Goal: Task Accomplishment & Management: Use online tool/utility

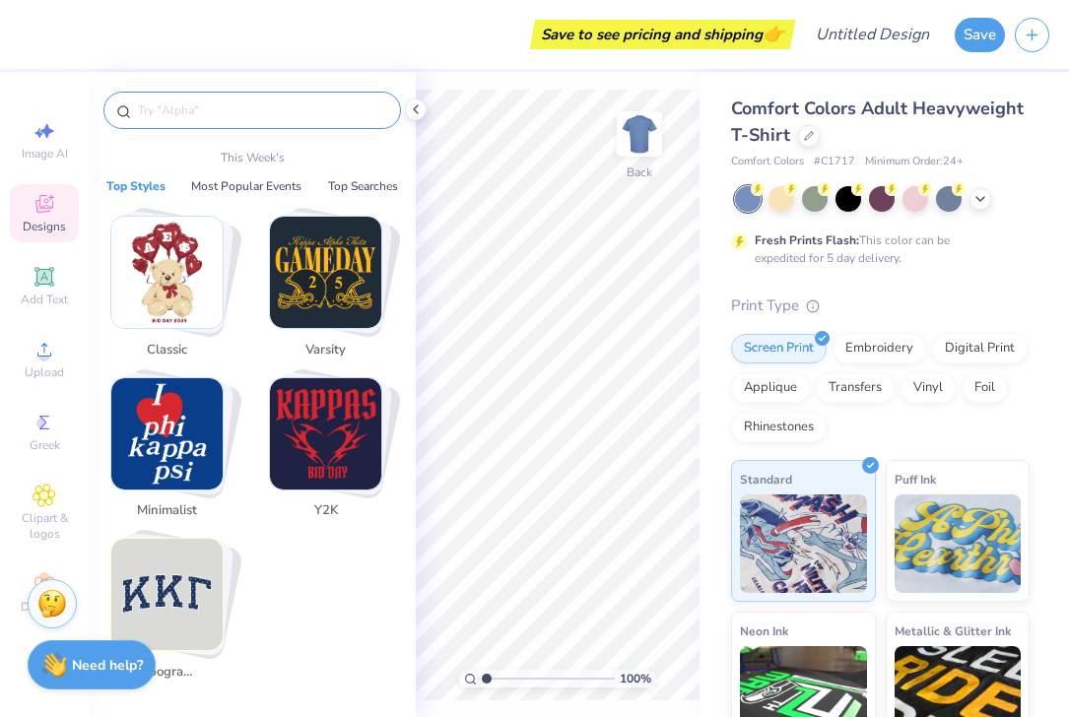
click at [220, 106] on input "text" at bounding box center [262, 110] width 252 height 20
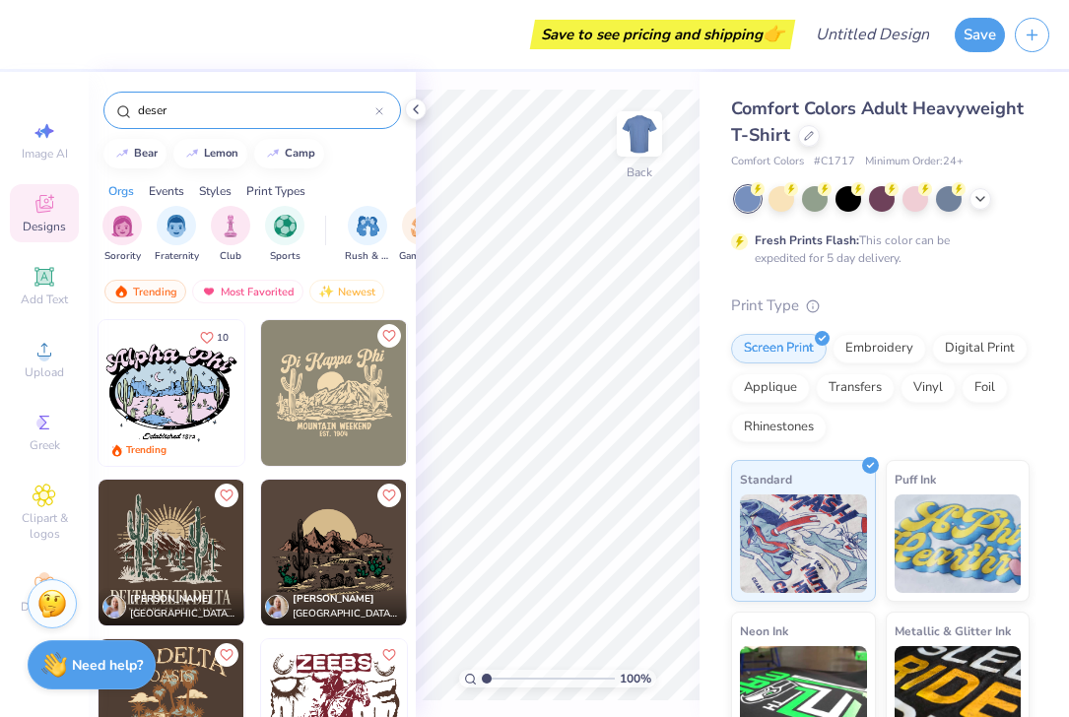
type input "deser"
click at [319, 418] on img at bounding box center [334, 393] width 146 height 146
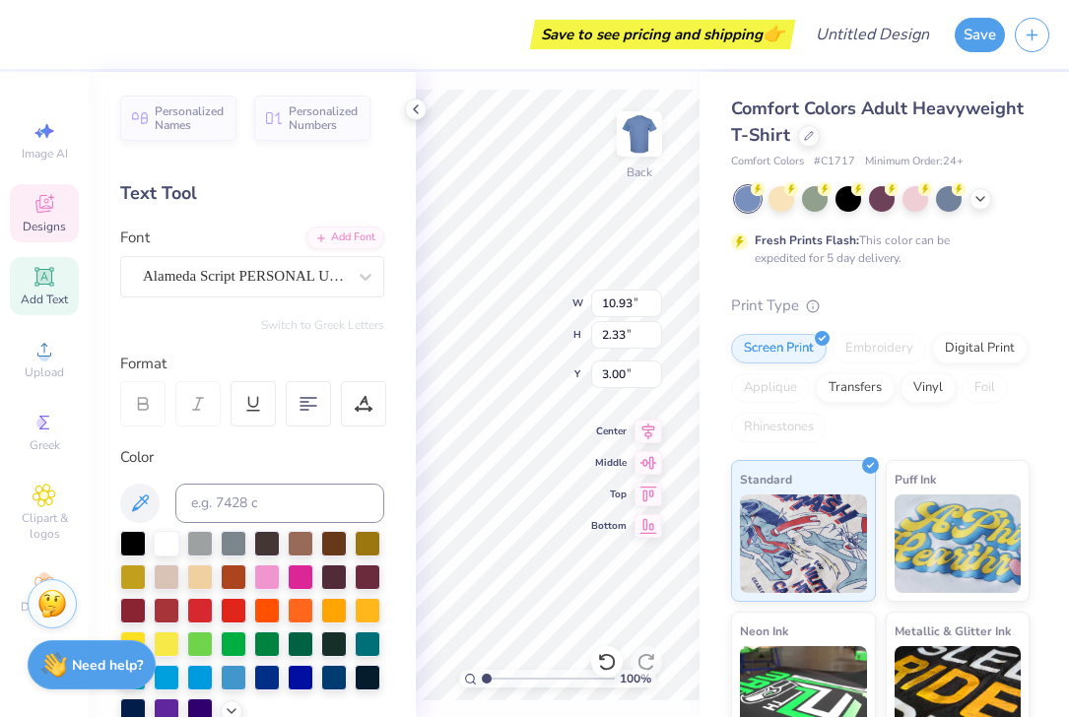
type textarea "P"
type textarea "[PERSON_NAME]'s Bachelorette"
type input "10.92"
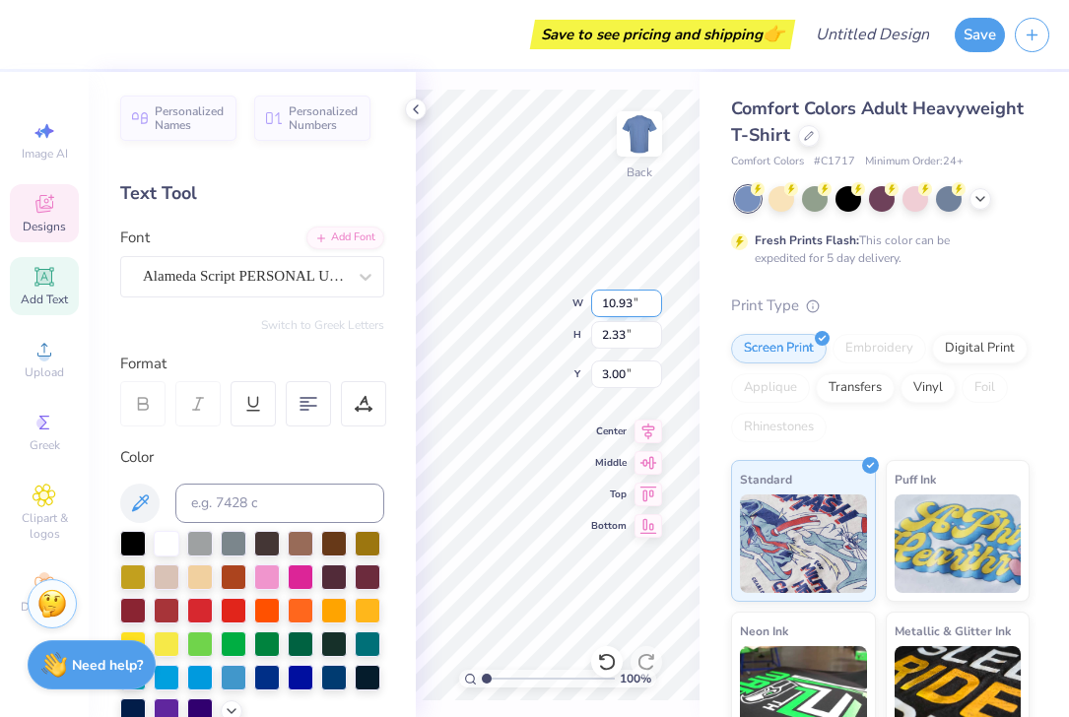
click at [655, 306] on input "10.92" at bounding box center [626, 304] width 71 height 28
type input "2.54"
type input "2.86"
click at [655, 306] on input "10.91" at bounding box center [626, 304] width 71 height 28
click at [654, 309] on input "10.9" at bounding box center [626, 304] width 71 height 28
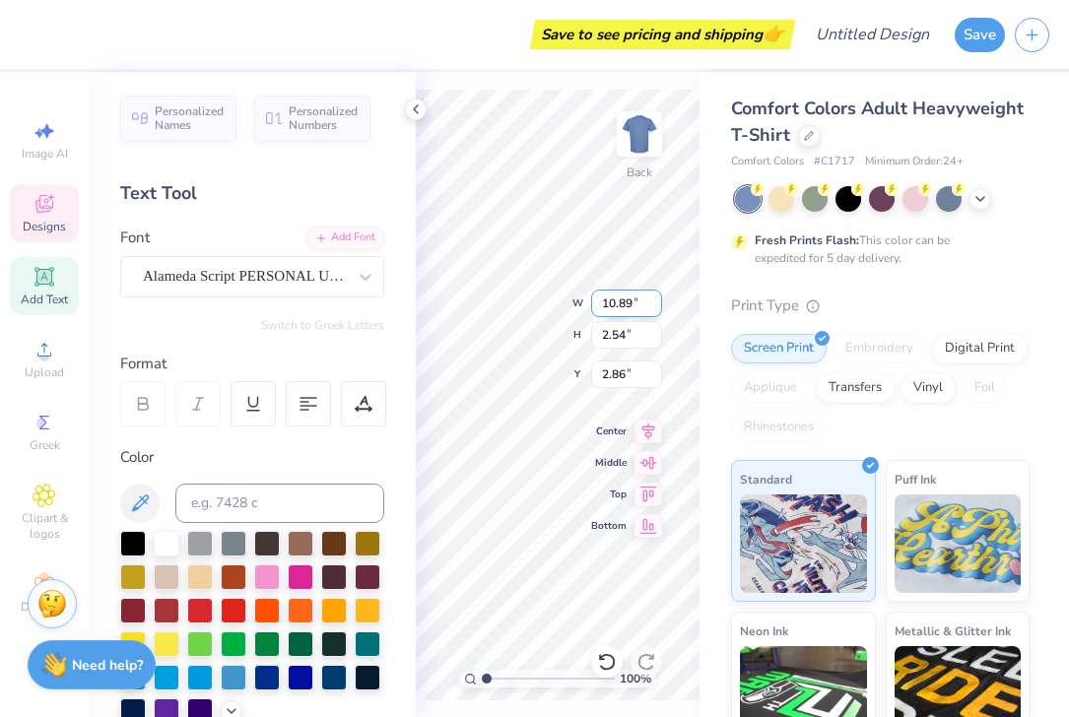
click at [654, 309] on input "10.89" at bounding box center [626, 304] width 71 height 28
click at [654, 309] on input "10.88" at bounding box center [626, 304] width 71 height 28
click at [654, 309] on input "10.87" at bounding box center [626, 304] width 71 height 28
type input "10.86"
click at [654, 309] on input "10.86" at bounding box center [626, 304] width 71 height 28
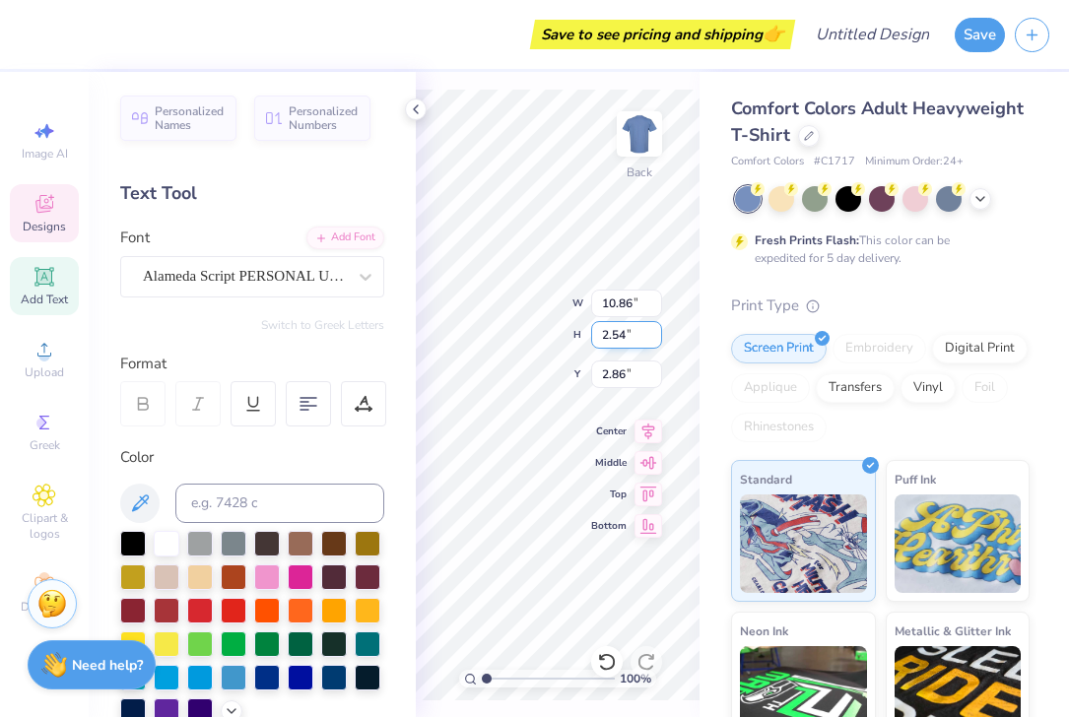
type input "2.53"
click at [653, 340] on input "2.53" at bounding box center [626, 335] width 71 height 28
type input "3.15"
click at [653, 329] on input "2.54" at bounding box center [626, 335] width 71 height 28
click at [653, 329] on input "2.55" at bounding box center [626, 335] width 71 height 28
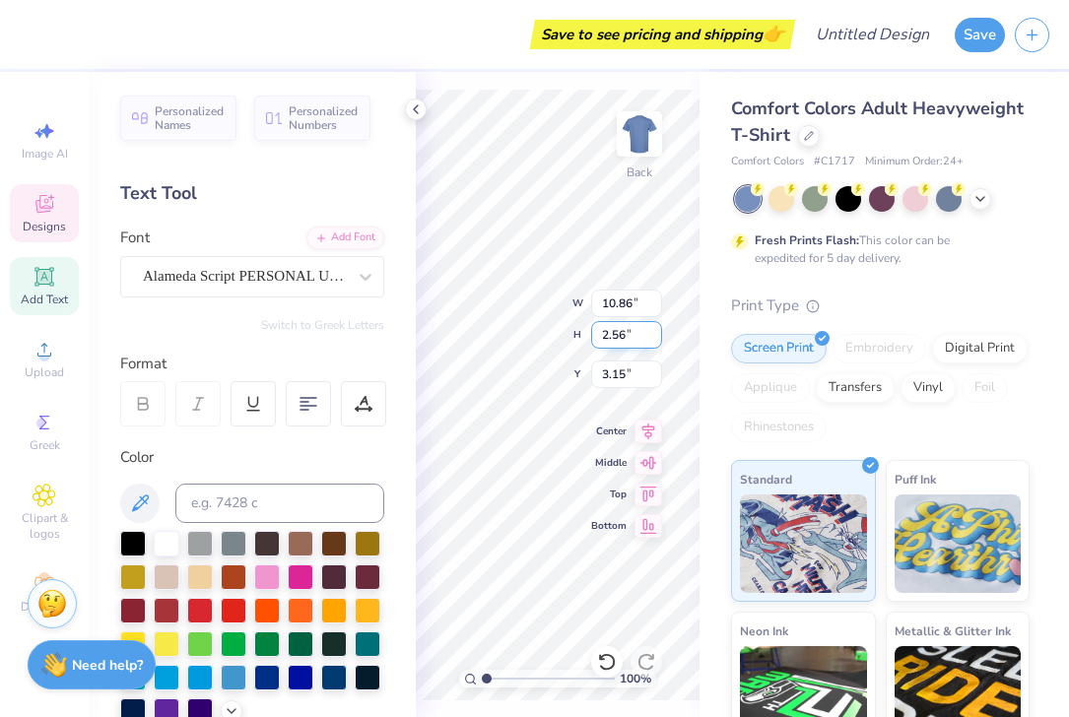
type input "2.56"
click at [653, 329] on input "2.56" at bounding box center [626, 335] width 71 height 28
type input "3.00"
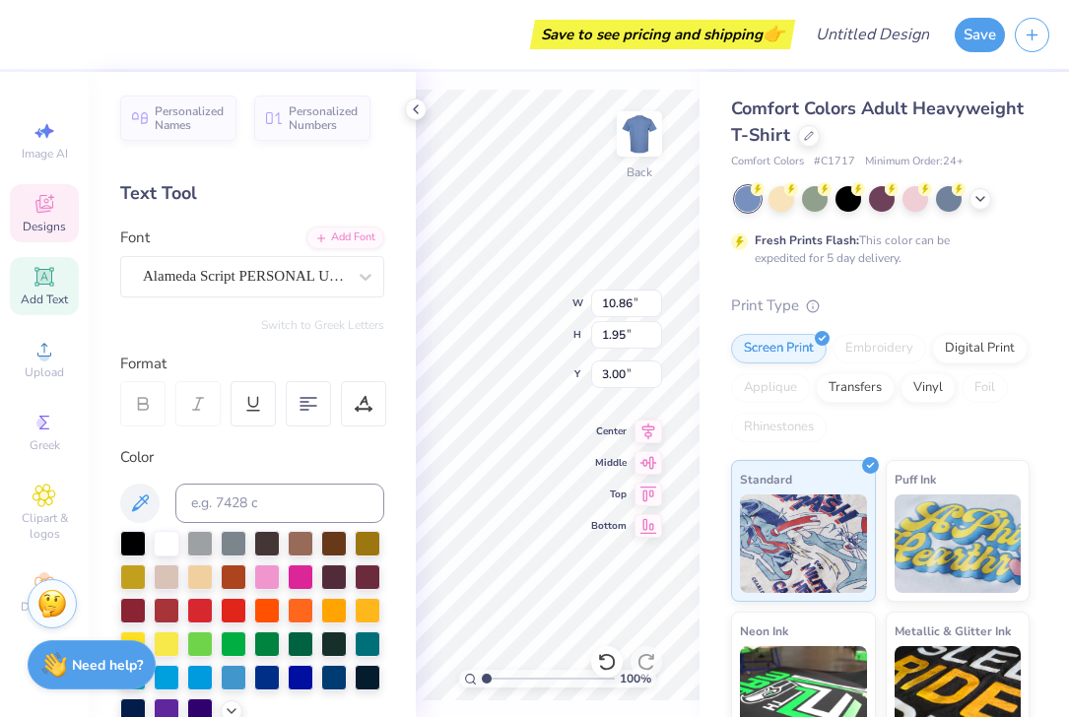
scroll to position [0, 0]
type textarea "A"
type textarea "Gone West"
type input "3.00"
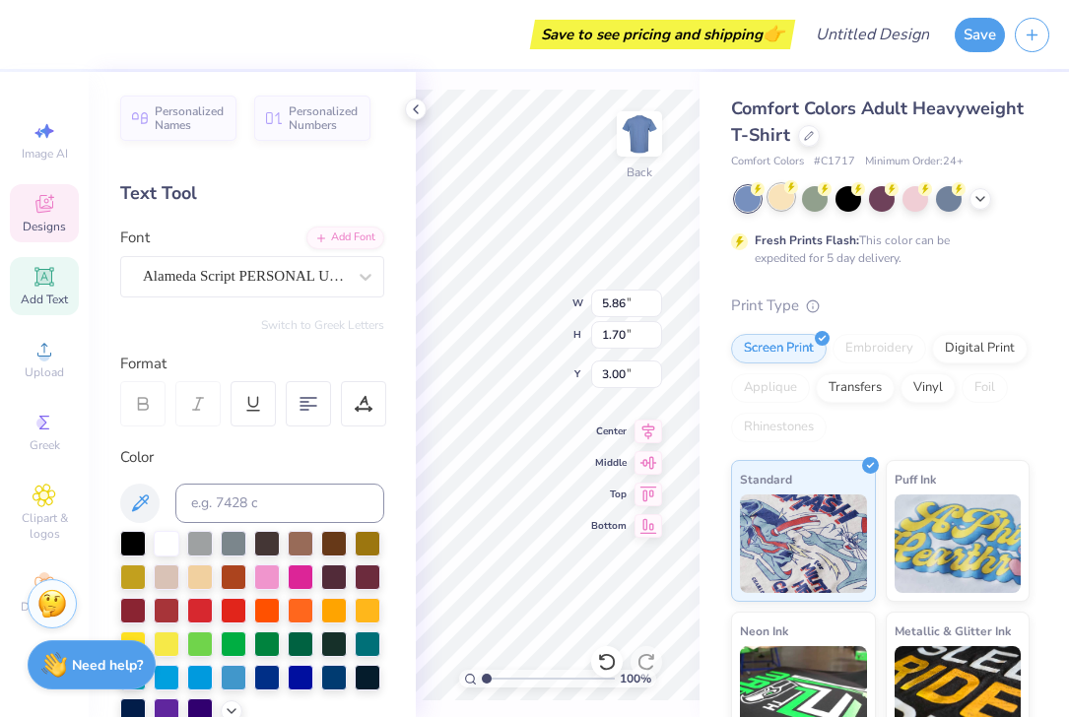
click at [780, 205] on div at bounding box center [781, 197] width 26 height 26
click at [896, 204] on div at bounding box center [882, 199] width 295 height 26
click at [885, 204] on div at bounding box center [882, 197] width 26 height 26
click at [745, 204] on div at bounding box center [748, 199] width 26 height 26
click at [915, 206] on div at bounding box center [915, 197] width 26 height 26
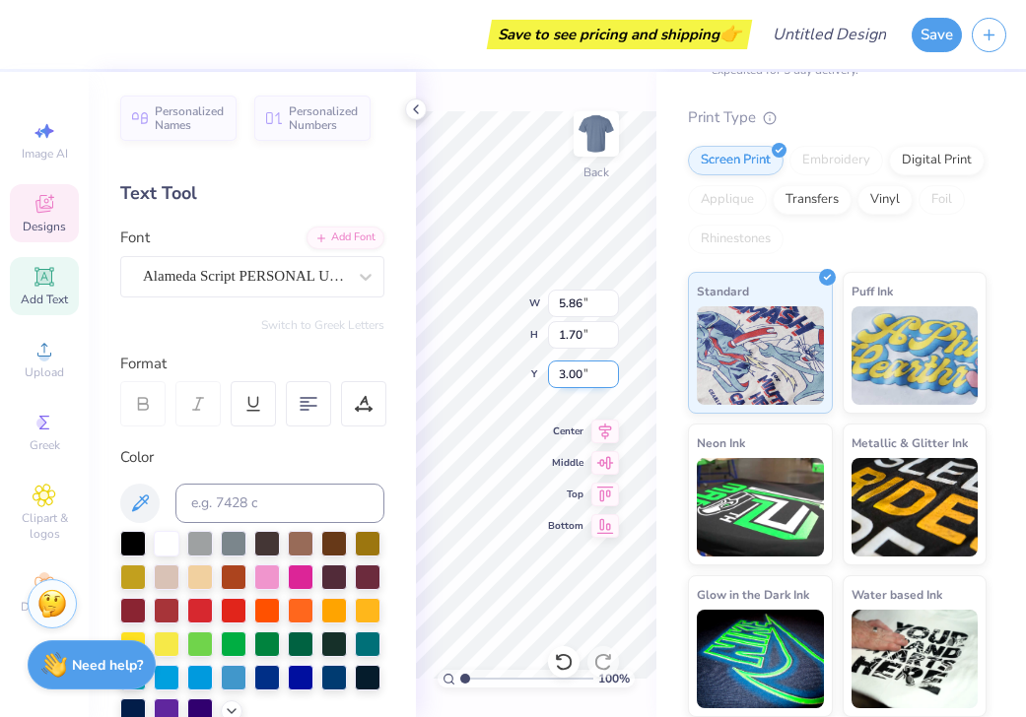
scroll to position [0, 0]
type textarea "G"
type textarea "Weekend out West"
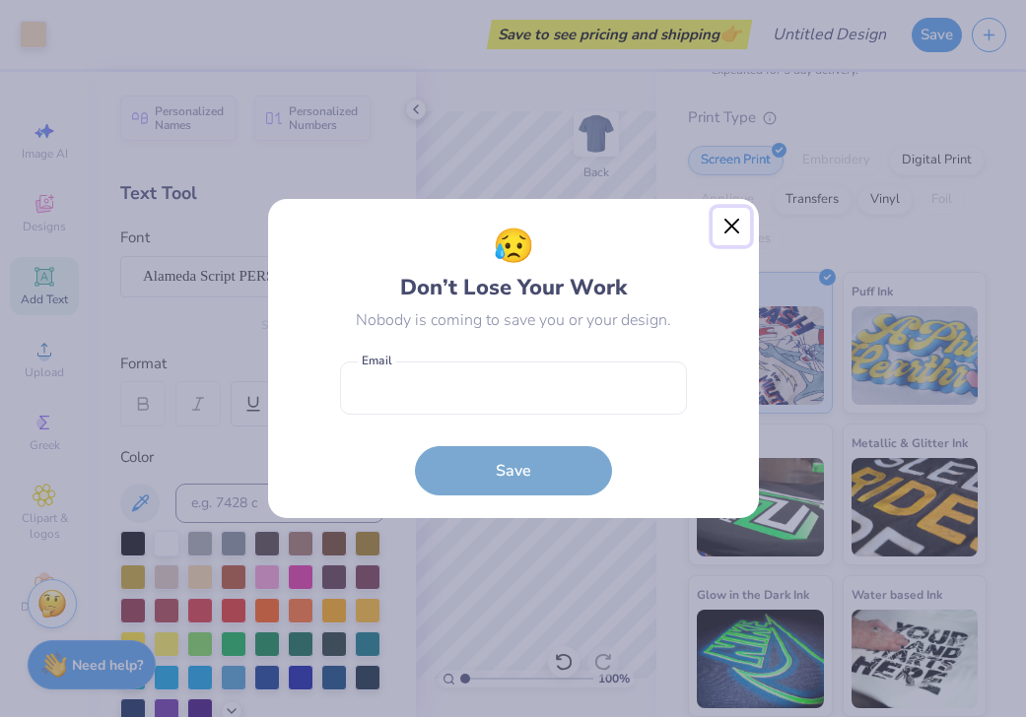
click at [735, 221] on button "Close" at bounding box center [730, 226] width 37 height 37
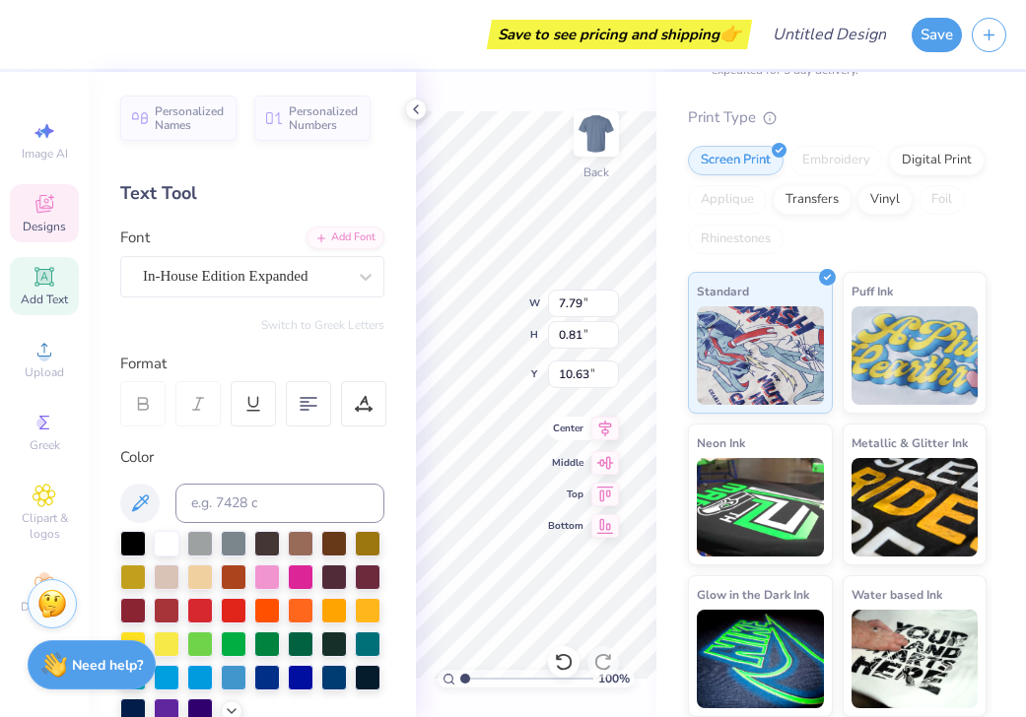
scroll to position [0, 0]
type textarea "M"
type textarea "[PERSON_NAME]'s bachelorette"
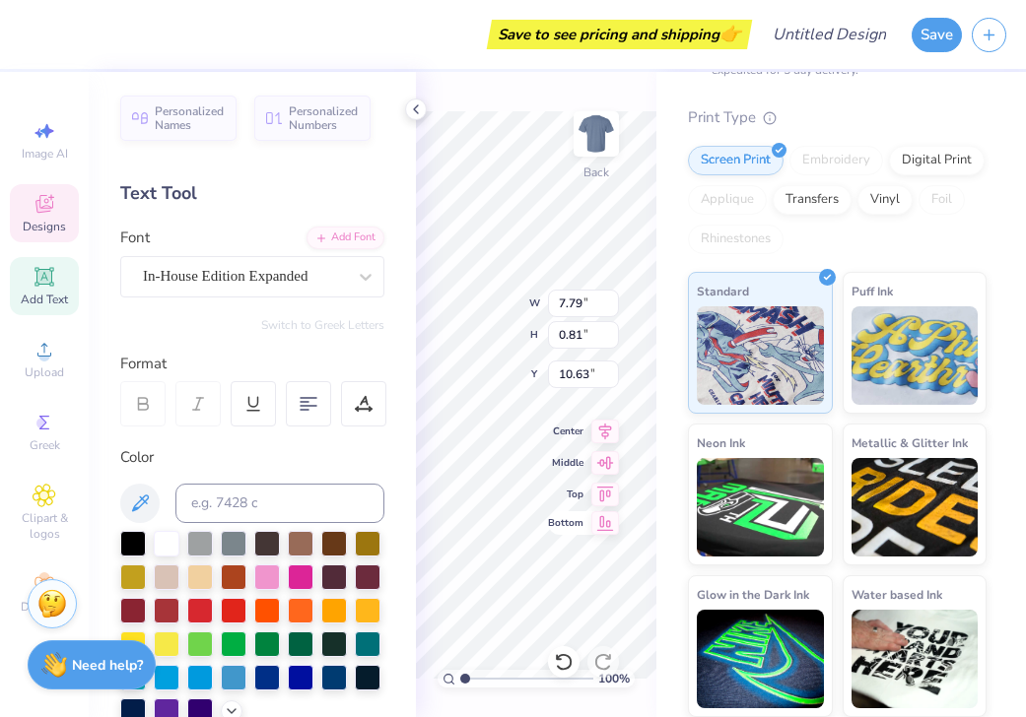
type input "2.97"
type input "0.61"
type input "11.54"
type textarea "EST. 2026"
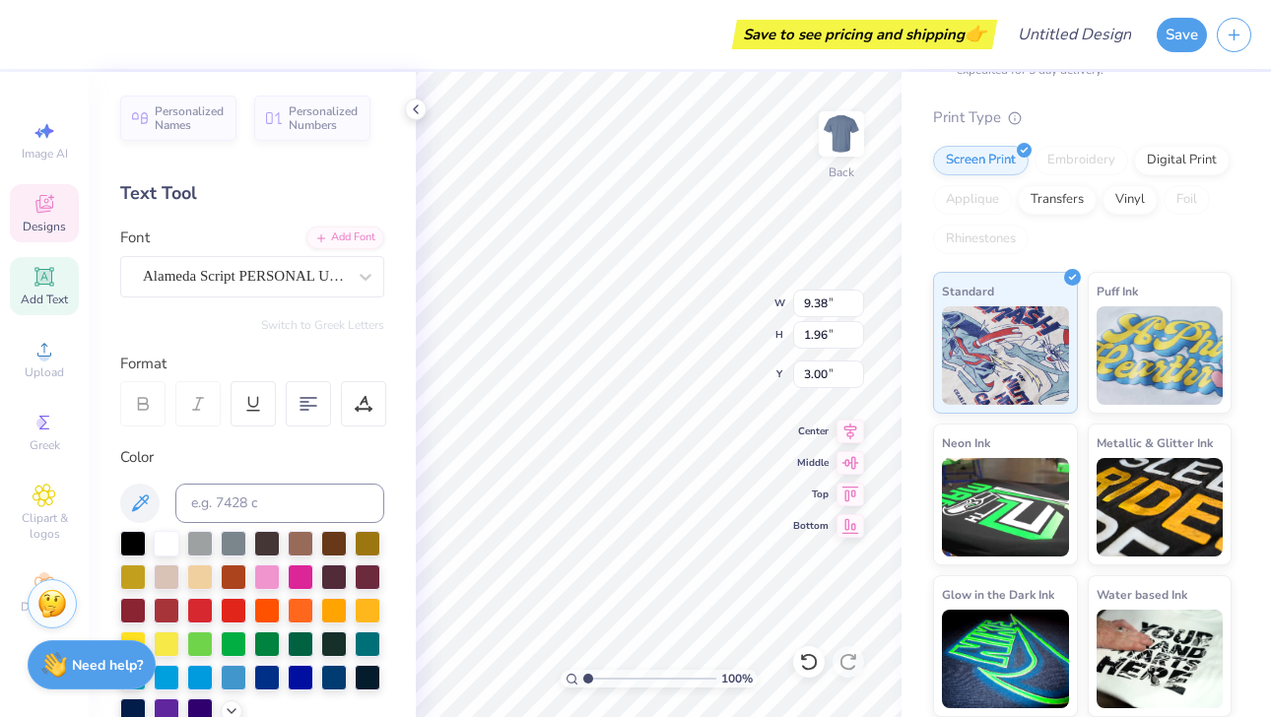
scroll to position [0, 6]
type textarea "Weekend out west"
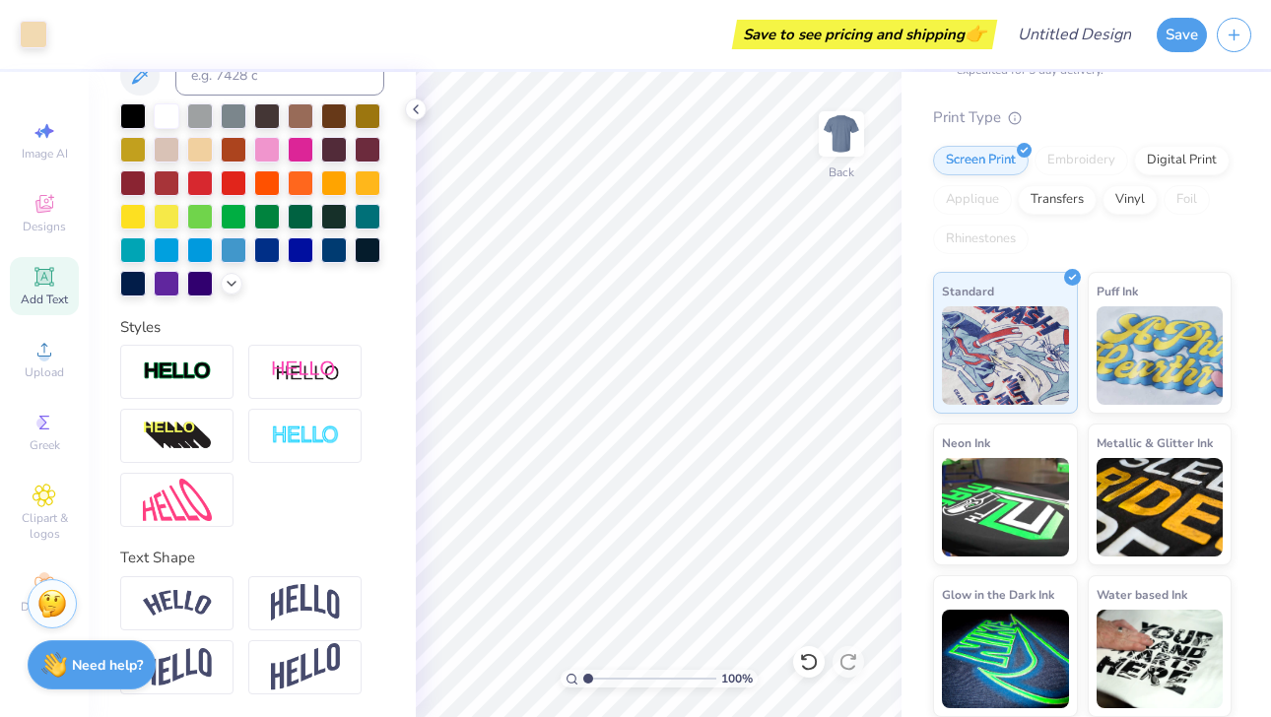
scroll to position [0, 0]
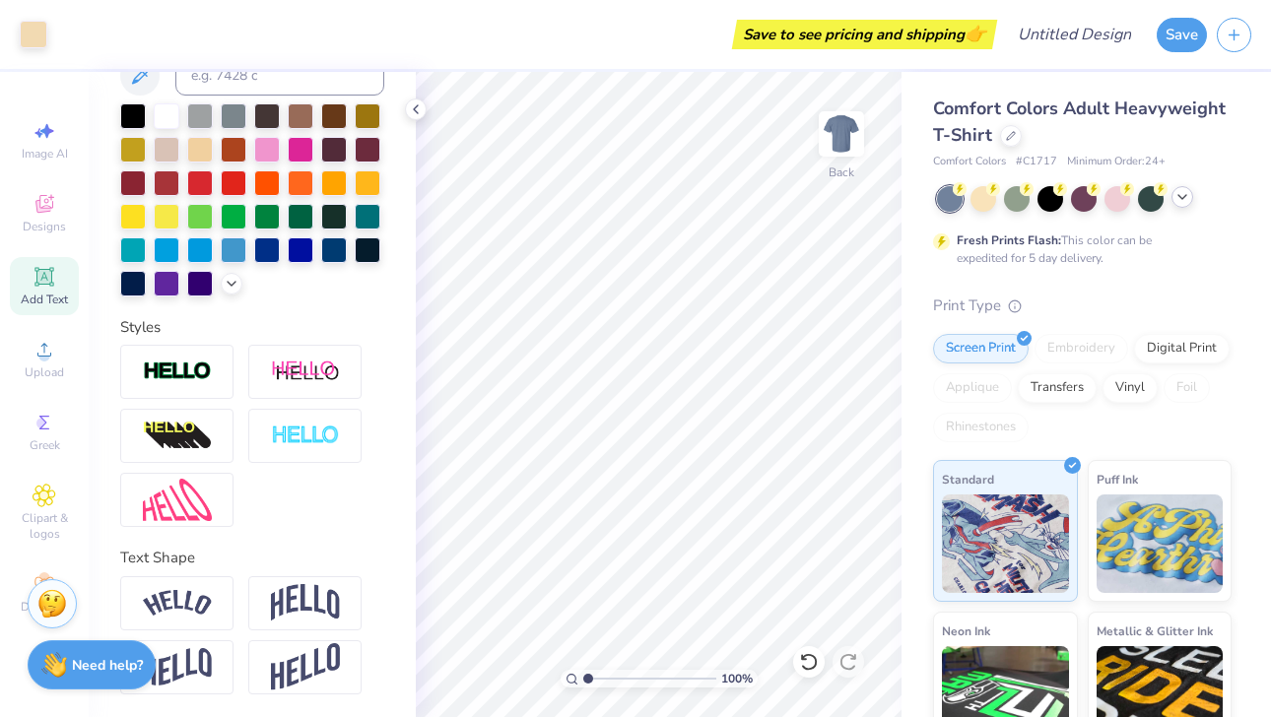
click at [1068, 201] on icon at bounding box center [1182, 197] width 16 height 16
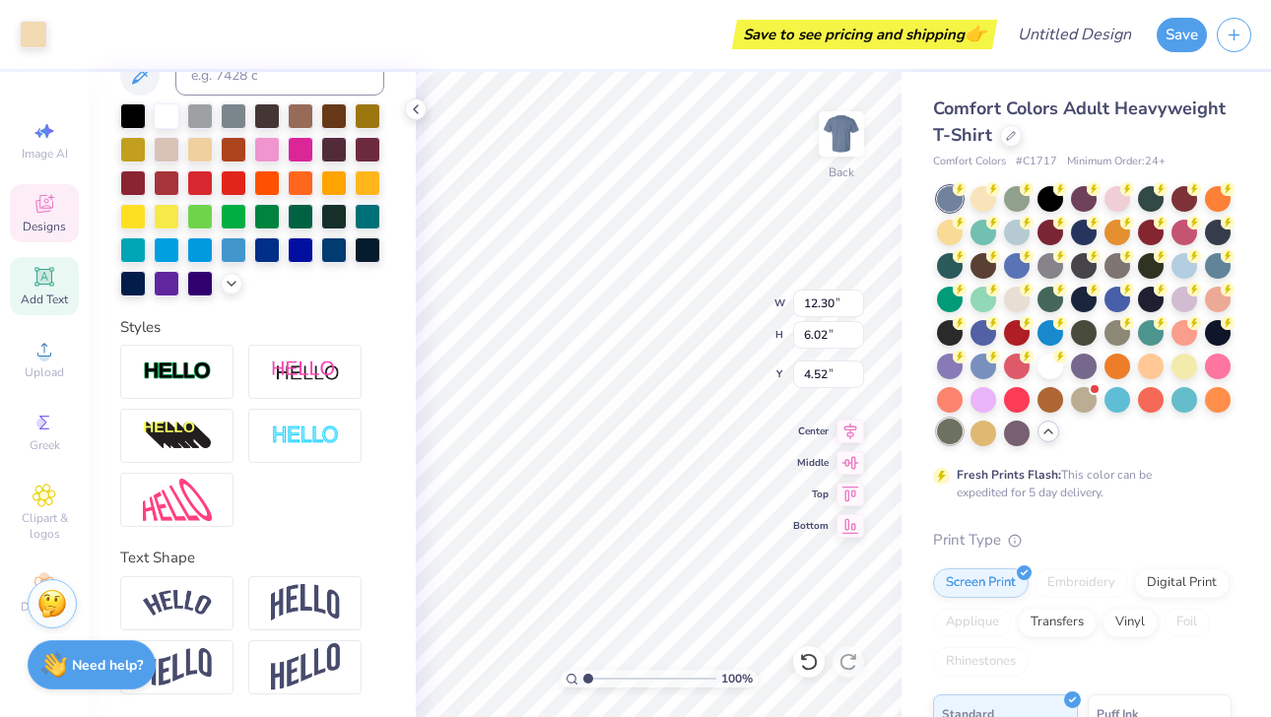
type input "4.33"
click at [902, 485] on div "Comfort Colors Adult Heavyweight T-Shirt Comfort Colors # C1717 Minimum Order: …" at bounding box center [1086, 606] width 369 height 1068
click at [1068, 452] on div "Fresh Prints Flash: This color can be expedited for 5 day delivery." at bounding box center [1082, 343] width 299 height 315
click at [1068, 404] on div at bounding box center [1117, 398] width 26 height 26
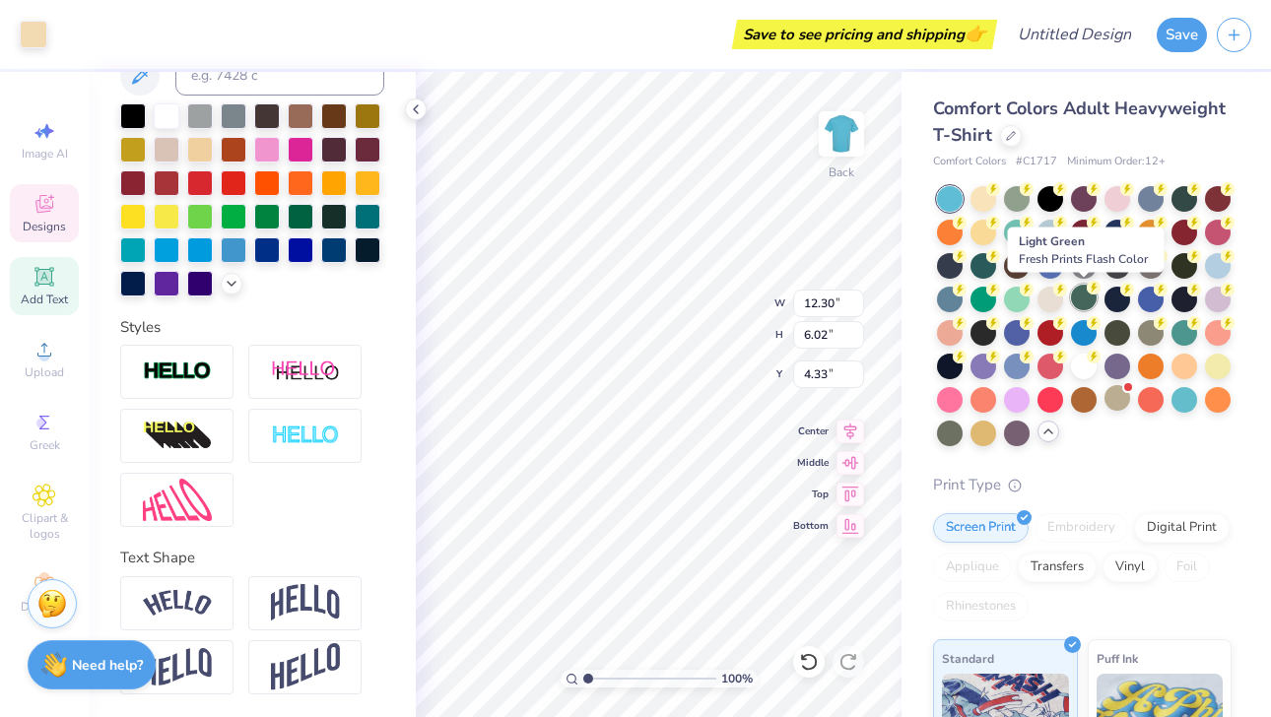
click at [1068, 300] on div at bounding box center [1084, 298] width 26 height 26
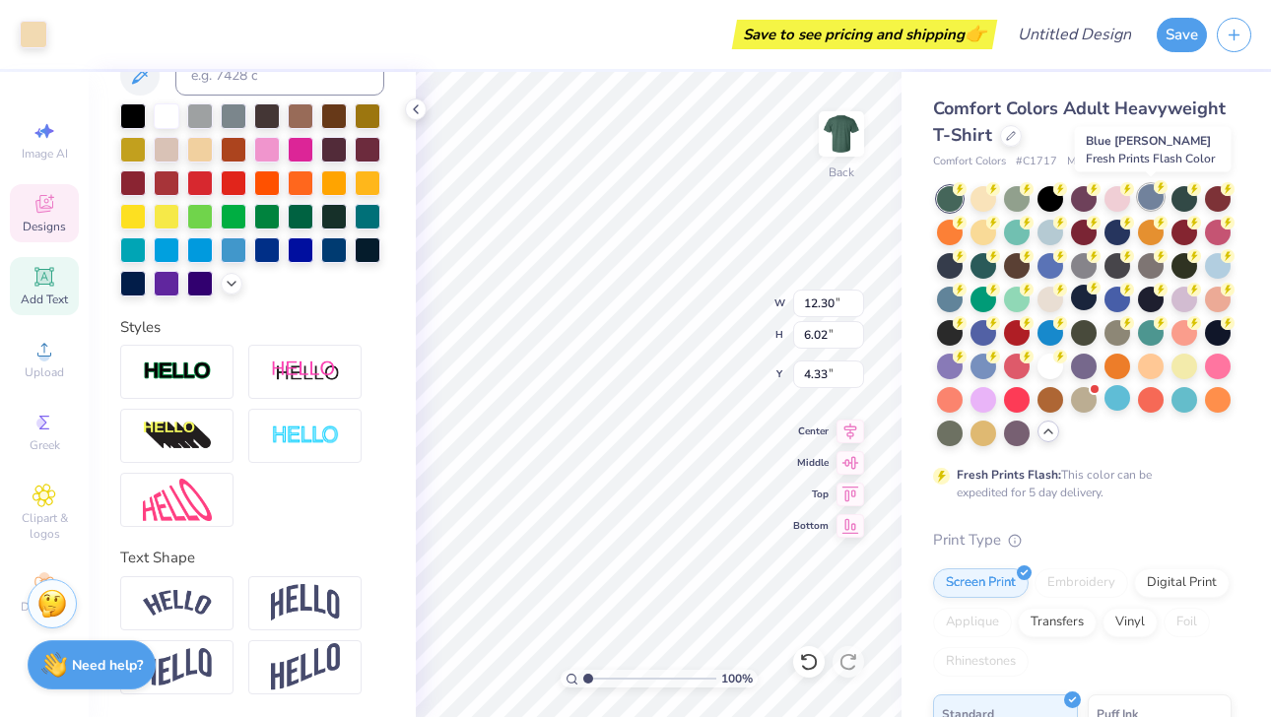
click at [1068, 202] on div at bounding box center [1151, 197] width 26 height 26
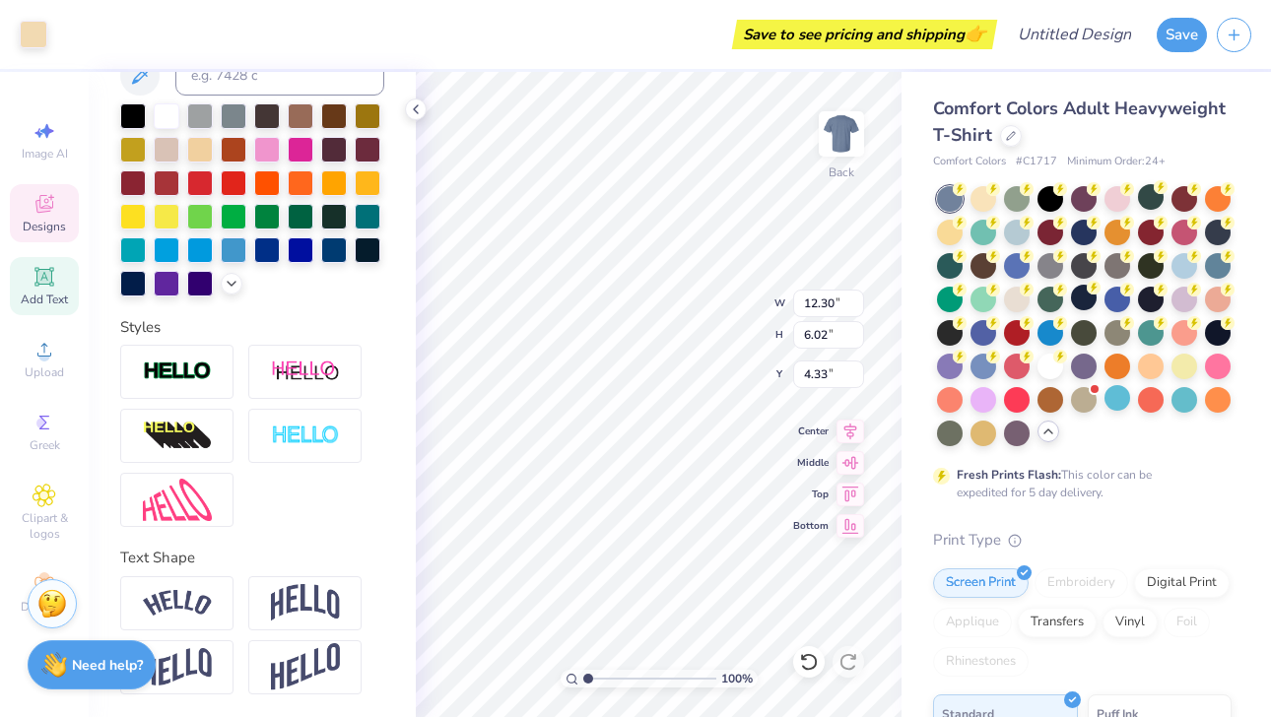
click at [902, 102] on div "Comfort Colors Adult Heavyweight T-Shirt Comfort Colors # C1717 Minimum Order: …" at bounding box center [1086, 606] width 369 height 1068
click at [1068, 141] on div "Comfort Colors Adult Heavyweight T-Shirt" at bounding box center [1082, 122] width 299 height 53
click at [1057, 38] on input "Design Title" at bounding box center [1098, 34] width 97 height 39
type input "[PERSON_NAME]'s bach"
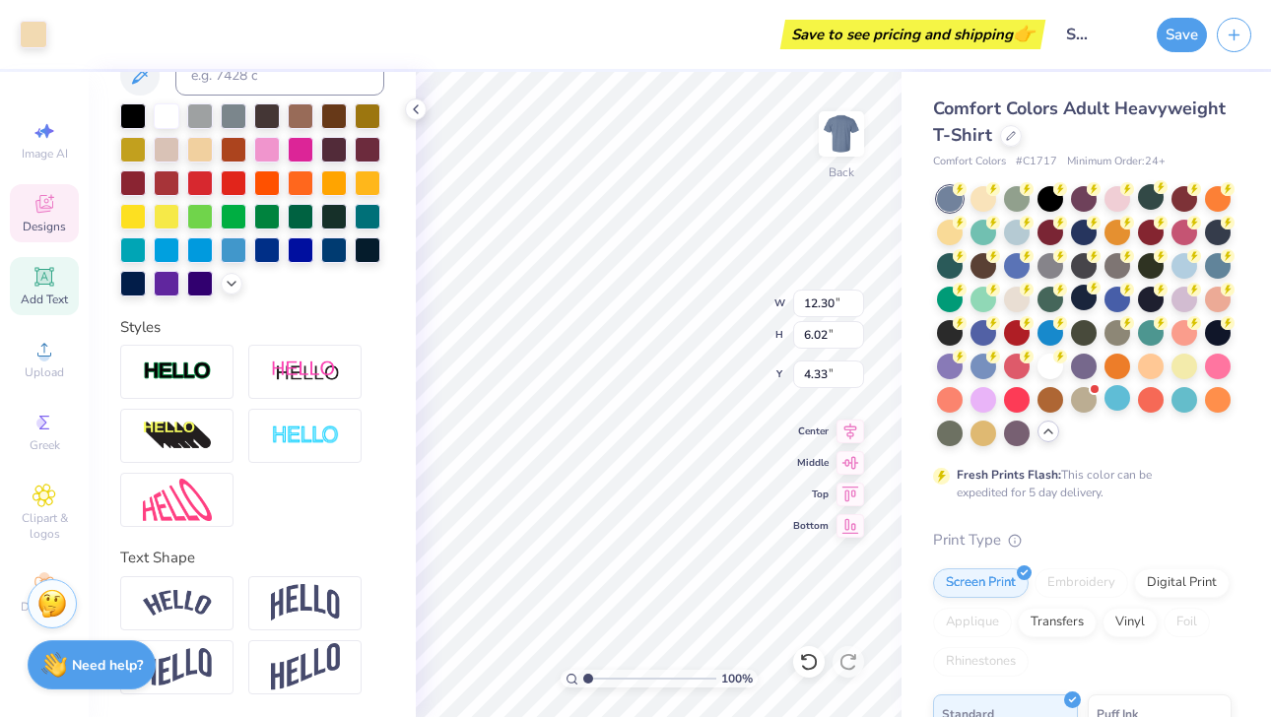
scroll to position [0, 0]
click at [1068, 62] on div "Save" at bounding box center [1214, 34] width 114 height 69
click at [1068, 37] on button "Save" at bounding box center [1182, 32] width 50 height 34
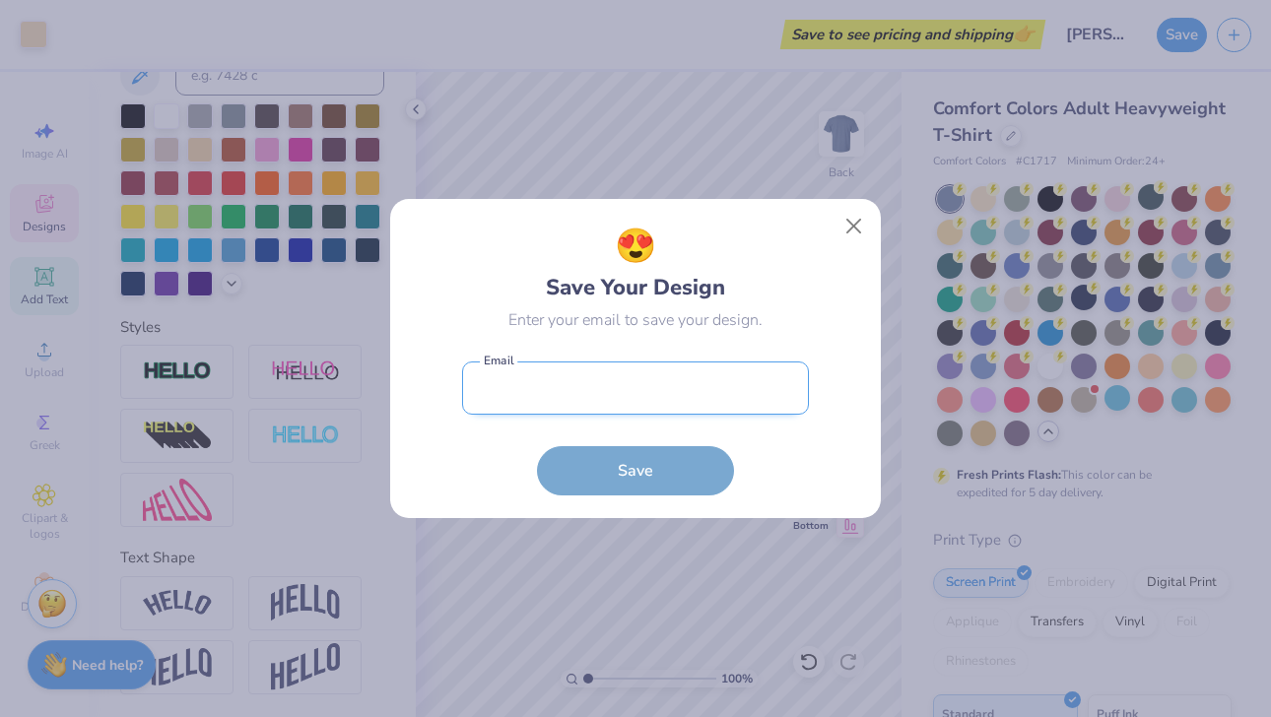
click at [685, 382] on input "email" at bounding box center [635, 389] width 347 height 54
click at [857, 246] on div "😍 Save Your Design Enter your email to save your design. Email is a required fi…" at bounding box center [636, 359] width 446 height 275
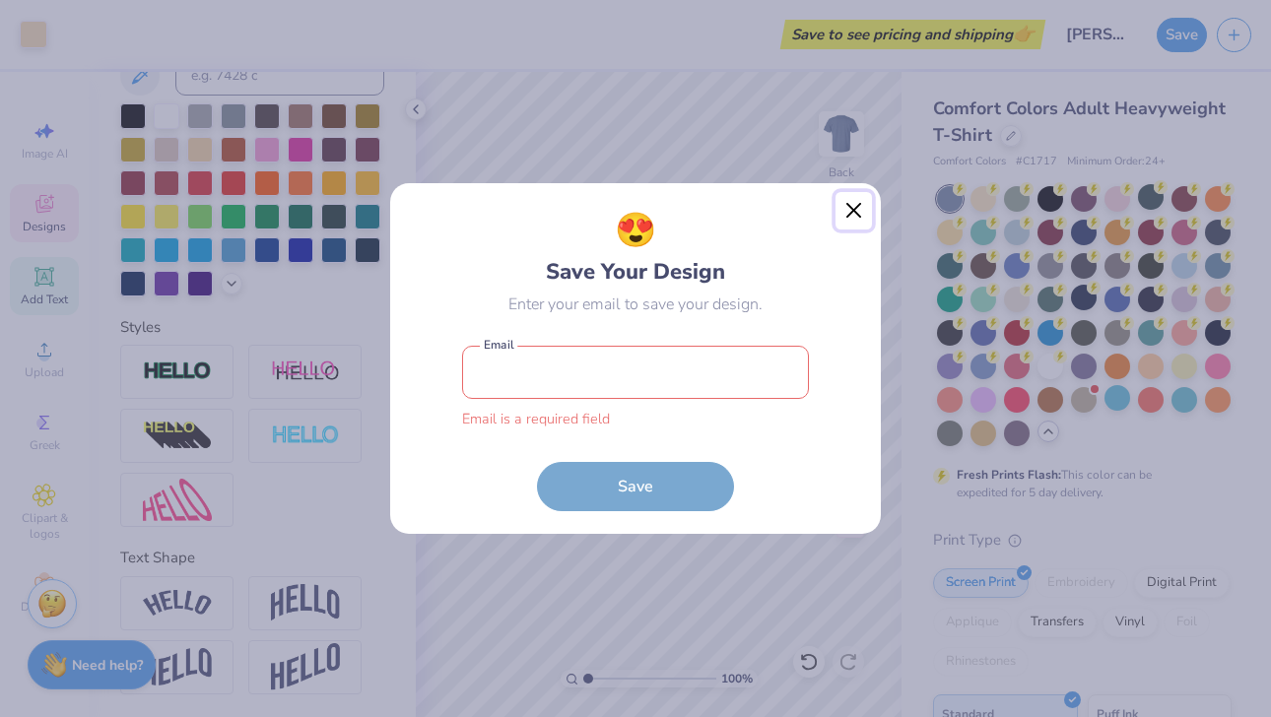
click at [846, 224] on button "Close" at bounding box center [853, 210] width 37 height 37
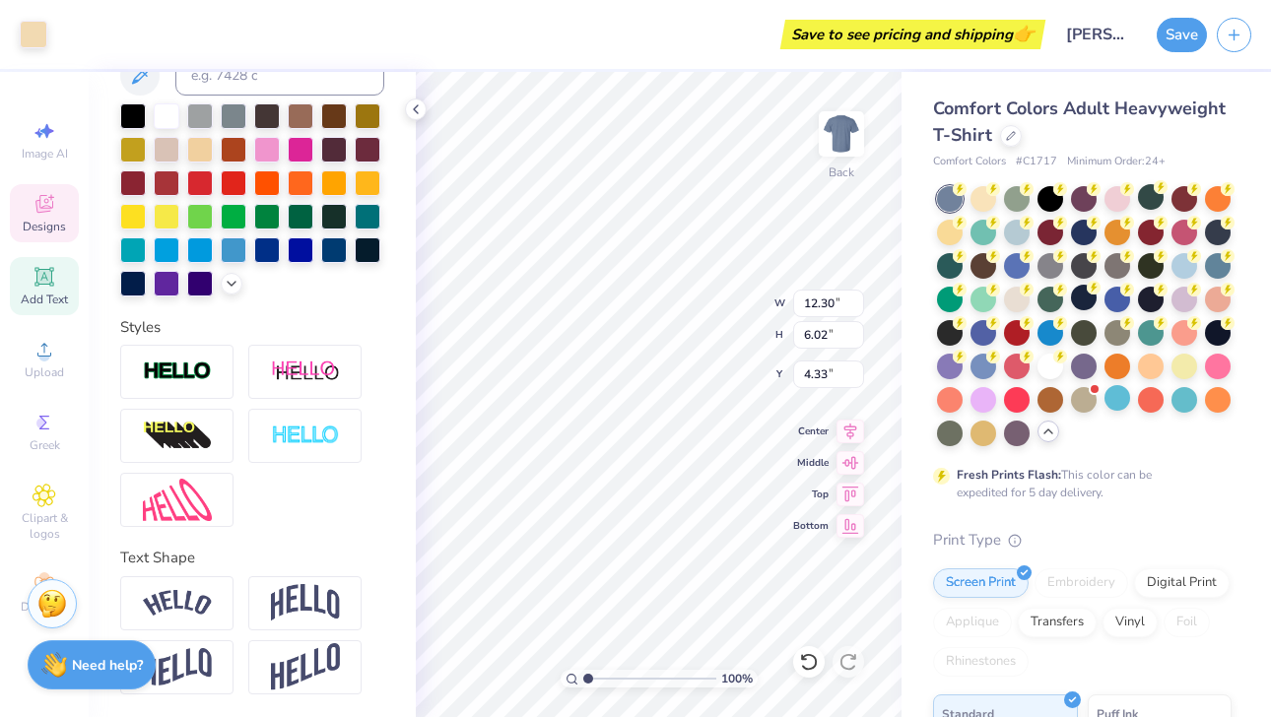
click at [964, 93] on div "Comfort Colors Adult Heavyweight T-Shirt Comfort Colors # C1717 Minimum Order: …" at bounding box center [1086, 606] width 369 height 1068
click at [1047, 180] on div "Comfort Colors Adult Heavyweight T-Shirt Comfort Colors # C1717 Minimum Order: …" at bounding box center [1082, 618] width 299 height 1044
